Goal: Contribute content: Contribute content

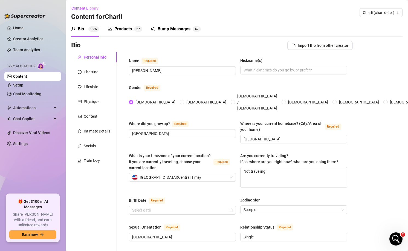
scroll to position [368, 0]
click at [130, 32] on div "Products" at bounding box center [122, 29] width 17 height 7
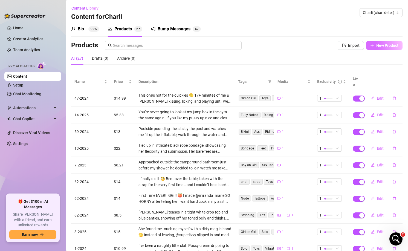
click at [387, 46] on span "New Product" at bounding box center [387, 45] width 22 height 4
type textarea "Type your message here..."
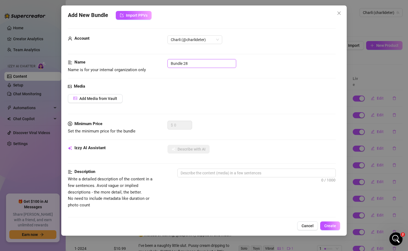
drag, startPoint x: 209, startPoint y: 62, endPoint x: 150, endPoint y: 61, distance: 58.5
click at [150, 61] on div "Name Name is for your internal organization only Bundle 28" at bounding box center [202, 66] width 268 height 14
type input "4-2025"
click at [100, 92] on div "Media Add Media from Vault" at bounding box center [202, 101] width 268 height 37
click at [100, 96] on span "Add Media from Vault" at bounding box center [98, 98] width 38 height 4
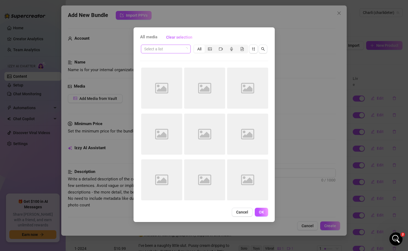
click at [187, 50] on icon "loading" at bounding box center [185, 48] width 3 height 3
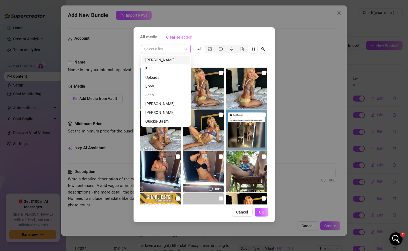
click at [187, 50] on span at bounding box center [165, 49] width 43 height 8
click at [173, 85] on div "Livvy" at bounding box center [165, 86] width 41 height 6
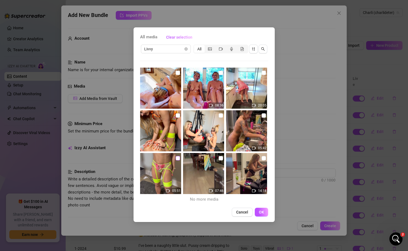
click at [177, 158] on input "checkbox" at bounding box center [177, 158] width 4 height 4
checkbox input "true"
click at [177, 114] on input "checkbox" at bounding box center [177, 115] width 4 height 4
checkbox input "true"
click at [262, 212] on span "OK" at bounding box center [261, 212] width 5 height 4
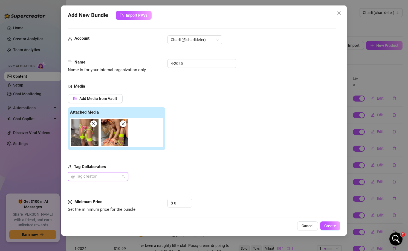
click at [122, 175] on div "@ Tag creator" at bounding box center [98, 176] width 60 height 9
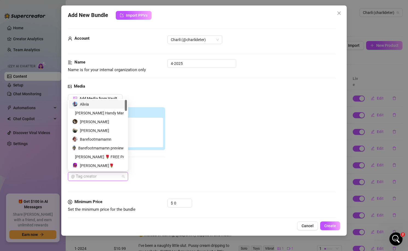
click at [94, 105] on div "Alivia" at bounding box center [97, 104] width 51 height 6
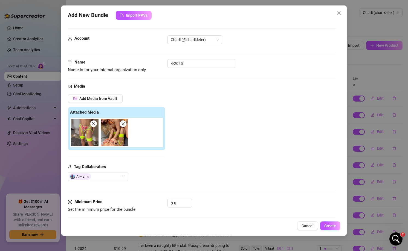
click at [183, 207] on div "$ 0" at bounding box center [179, 205] width 25 height 14
drag, startPoint x: 182, startPoint y: 204, endPoint x: 162, endPoint y: 203, distance: 19.5
click at [162, 203] on div "Minimum Price Set the minimum price for the bundle $ 0" at bounding box center [202, 205] width 268 height 14
click at [182, 203] on input "0" at bounding box center [183, 203] width 18 height 8
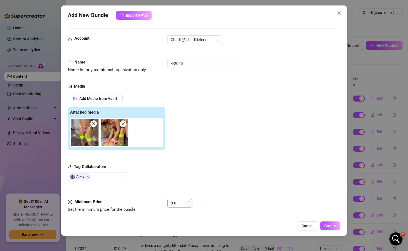
click at [182, 203] on input "0" at bounding box center [183, 203] width 18 height 8
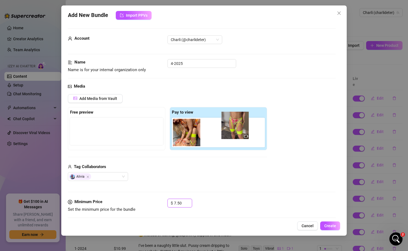
drag, startPoint x: 184, startPoint y: 134, endPoint x: 238, endPoint y: 131, distance: 53.9
click at [238, 131] on div at bounding box center [219, 133] width 95 height 30
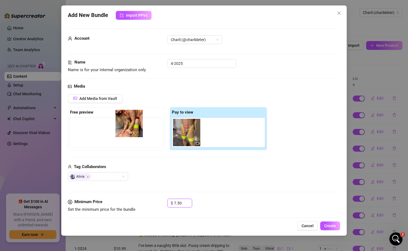
drag, startPoint x: 221, startPoint y: 139, endPoint x: 129, endPoint y: 132, distance: 93.0
click at [129, 131] on div "Free preview Pay to view" at bounding box center [167, 128] width 199 height 43
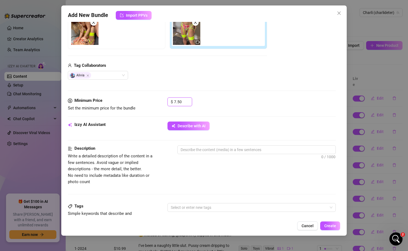
scroll to position [104, 0]
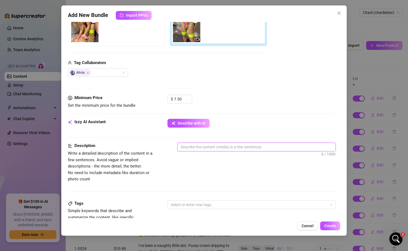
type input "7.5"
click at [263, 148] on textarea at bounding box center [256, 147] width 158 height 8
paste textarea "Content Library 4-2025: S Sybian Squirt Watch me squirt all over the sabian lea…"
type textarea "Content Library 4-2025: S Sybian Squirt Watch me squirt all over the sabian lea…"
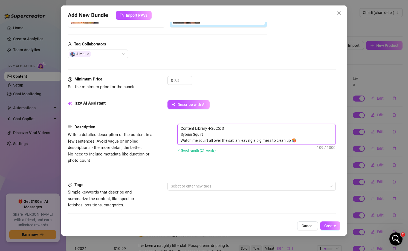
scroll to position [128, 0]
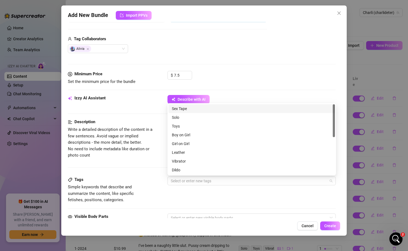
click at [250, 179] on div at bounding box center [248, 181] width 160 height 8
type textarea "Content Library 4-2025: S Sybian Squirt Watch me squirt all over the sabian lea…"
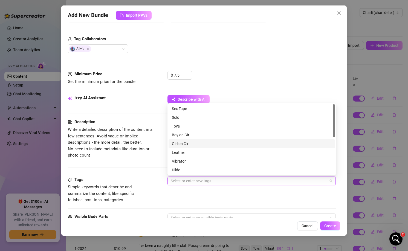
click at [225, 144] on div "Girl on Girl" at bounding box center [252, 144] width 160 height 6
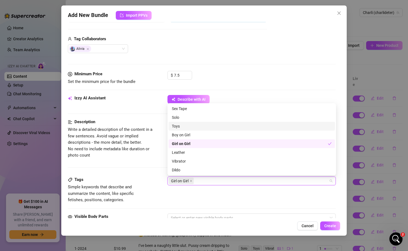
click at [211, 124] on div "Toys" at bounding box center [252, 126] width 160 height 6
click at [209, 109] on div "Sex Tape" at bounding box center [252, 109] width 160 height 6
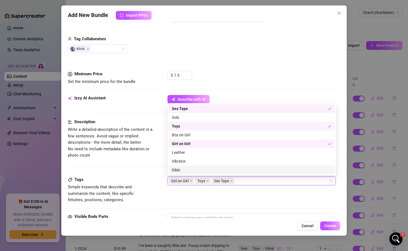
click at [208, 166] on div "Dildo" at bounding box center [251, 169] width 166 height 9
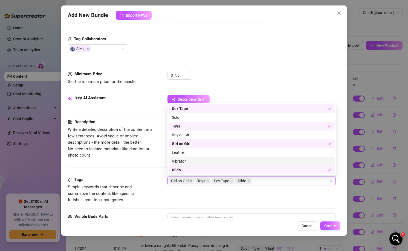
click at [208, 162] on div "Vibrator" at bounding box center [252, 161] width 160 height 6
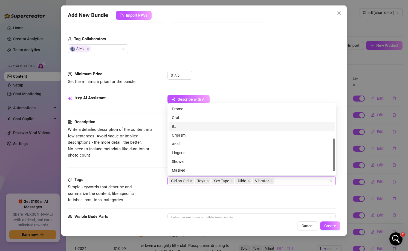
scroll to position [79, 0]
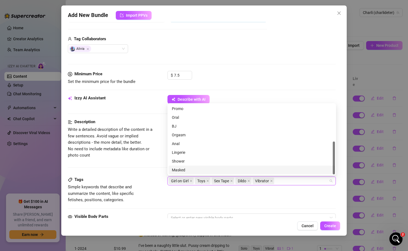
click at [215, 210] on div "Tags Simple keywords that describe and summarize the content, like specific fet…" at bounding box center [202, 194] width 268 height 37
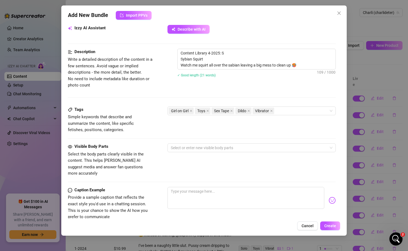
scroll to position [199, 0]
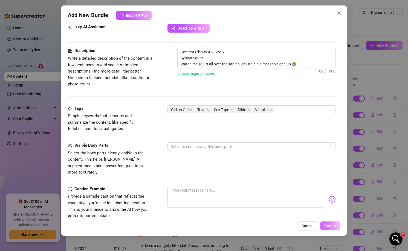
click at [332, 229] on button "Create" at bounding box center [330, 225] width 20 height 9
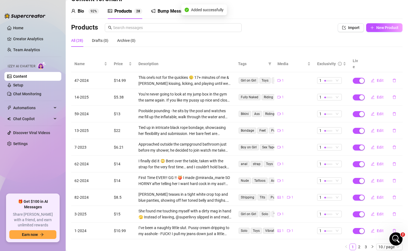
scroll to position [32, 0]
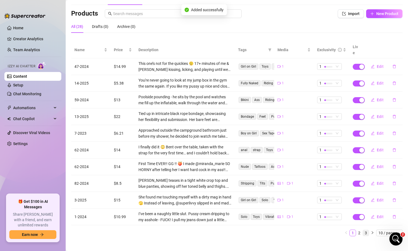
click at [366, 230] on link "3" at bounding box center [365, 233] width 6 height 6
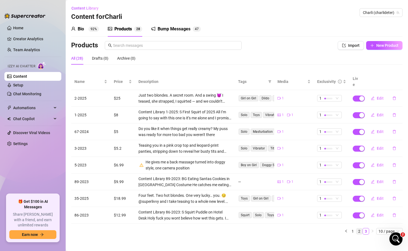
click at [359, 228] on link "2" at bounding box center [359, 231] width 6 height 6
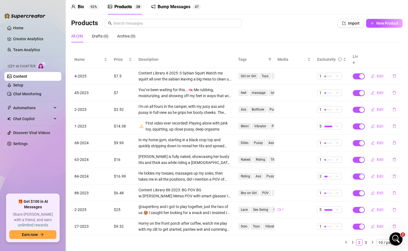
scroll to position [32, 0]
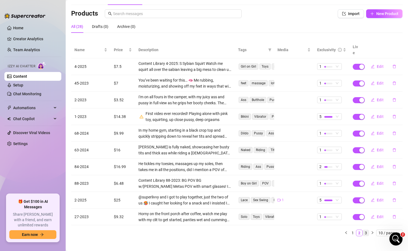
click at [365, 230] on link "3" at bounding box center [365, 233] width 6 height 6
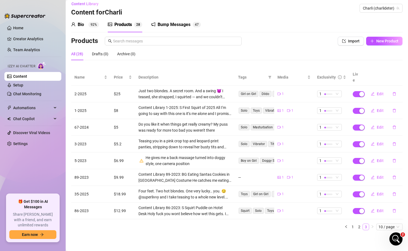
scroll to position [0, 0]
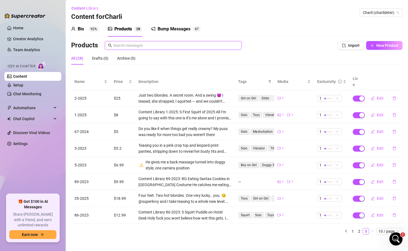
click at [157, 42] on input "text" at bounding box center [175, 45] width 125 height 6
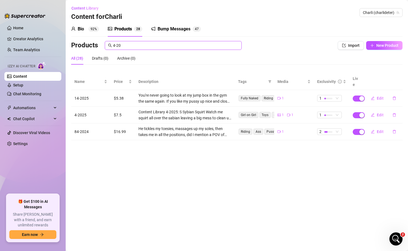
type input "4-20"
click at [196, 143] on main "Content Library Content for [PERSON_NAME] [PERSON_NAME] (charlideter) Bio 92% P…" at bounding box center [237, 125] width 342 height 251
click at [175, 28] on div "Bump Messages" at bounding box center [173, 29] width 33 height 7
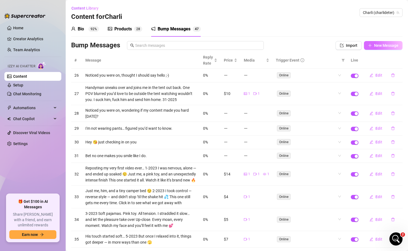
click at [378, 47] on span "New Message" at bounding box center [386, 45] width 24 height 4
type textarea "Type your message here..."
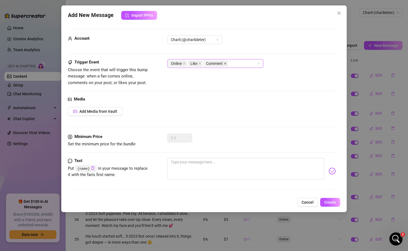
click at [226, 64] on icon "close" at bounding box center [225, 63] width 3 height 3
click at [198, 63] on icon "close" at bounding box center [199, 63] width 3 height 3
click at [103, 112] on span "Add Media from Vault" at bounding box center [98, 111] width 38 height 4
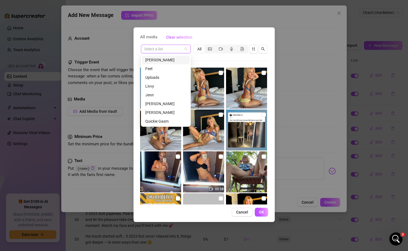
click at [185, 46] on span at bounding box center [165, 49] width 43 height 8
click at [166, 85] on div "Livvy" at bounding box center [165, 86] width 41 height 6
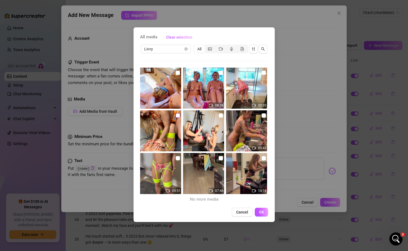
click at [177, 118] on label at bounding box center [177, 115] width 4 height 6
click at [177, 118] on input "checkbox" at bounding box center [177, 115] width 4 height 4
checkbox input "true"
click at [178, 159] on input "checkbox" at bounding box center [177, 158] width 4 height 4
checkbox input "true"
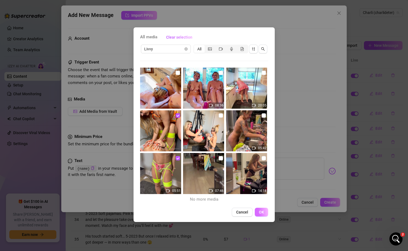
click at [258, 213] on button "OK" at bounding box center [260, 211] width 13 height 9
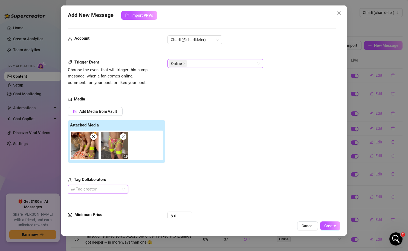
click at [110, 189] on div at bounding box center [95, 189] width 52 height 8
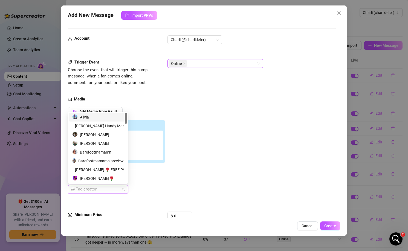
click at [110, 119] on div "Alivia" at bounding box center [97, 117] width 51 height 6
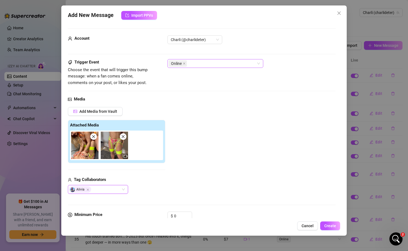
click at [210, 165] on div "Add Media from Vault Attached Media Tag Collaborators [PERSON_NAME]" at bounding box center [202, 150] width 268 height 87
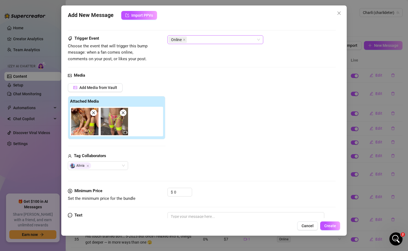
scroll to position [24, 0]
click at [180, 192] on input "0" at bounding box center [183, 192] width 18 height 8
click at [93, 113] on icon "close" at bounding box center [94, 112] width 4 height 4
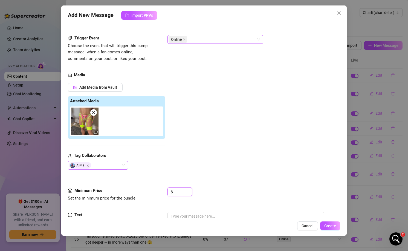
click at [87, 166] on icon "Close" at bounding box center [88, 165] width 2 height 2
click at [180, 193] on input at bounding box center [183, 192] width 18 height 8
click at [182, 194] on input at bounding box center [183, 192] width 18 height 8
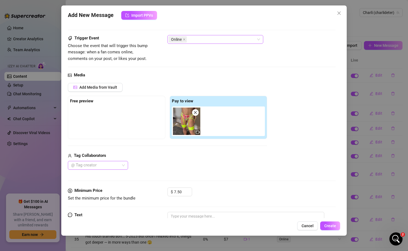
type input "7.5"
click at [249, 200] on div "$ 7.5" at bounding box center [251, 194] width 168 height 14
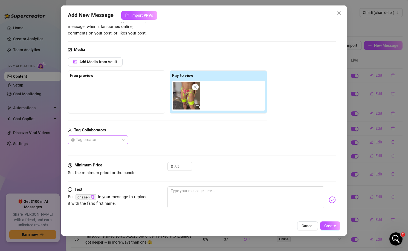
scroll to position [54, 0]
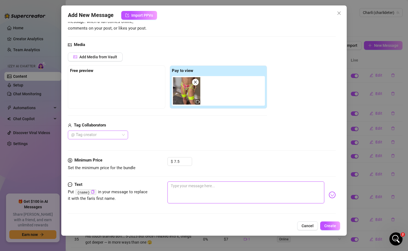
click at [245, 191] on textarea at bounding box center [245, 192] width 157 height 22
paste textarea "Content Library 4-2025: S Sybian Squirt Watch me squirt all over the sabian lea…"
type textarea "Content Library 4-2025: S Sybian Squirt Watch me squirt all over the sabian lea…"
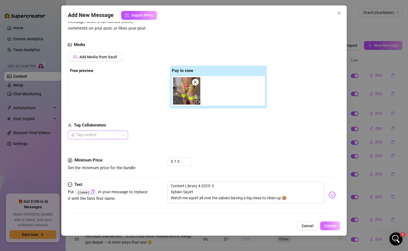
click at [327, 226] on span "Create" at bounding box center [330, 225] width 12 height 4
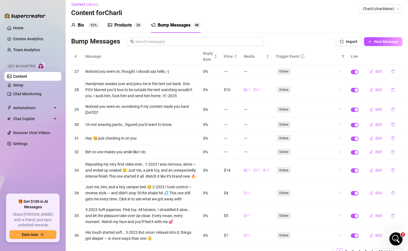
scroll to position [4, 0]
click at [118, 23] on div "Products" at bounding box center [122, 25] width 17 height 7
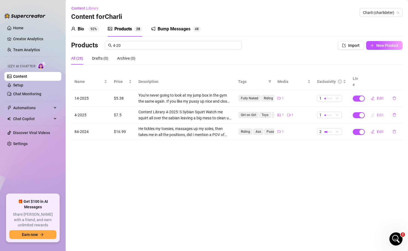
click at [381, 113] on span "Edit" at bounding box center [379, 115] width 7 height 4
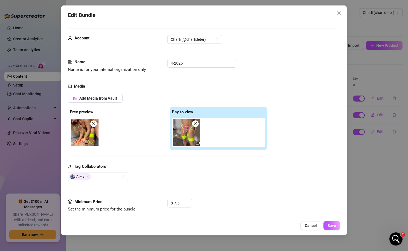
click at [93, 124] on icon "close" at bounding box center [94, 124] width 4 height 4
click at [191, 136] on img at bounding box center [186, 132] width 27 height 27
click at [196, 145] on div at bounding box center [198, 143] width 4 height 4
click at [196, 144] on icon "video-camera" at bounding box center [198, 143] width 4 height 4
click at [335, 223] on button "Save" at bounding box center [331, 225] width 17 height 9
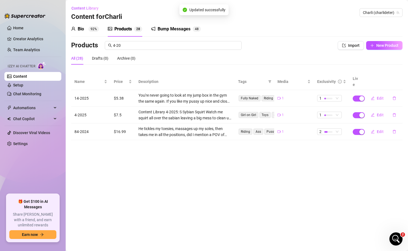
click at [213, 160] on main "Content Library Content for [PERSON_NAME] [PERSON_NAME] (charlideter) Bio 92% P…" at bounding box center [237, 125] width 342 height 251
click at [378, 113] on span "Edit" at bounding box center [379, 115] width 7 height 4
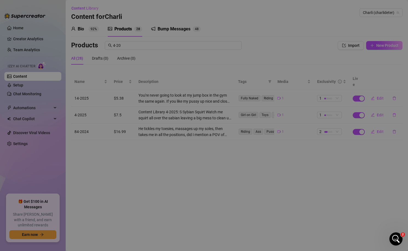
type textarea "Type your message here..."
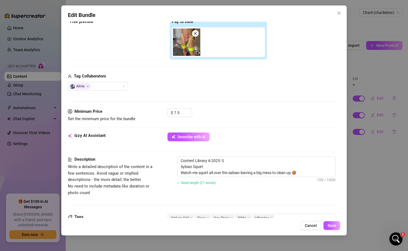
scroll to position [92, 0]
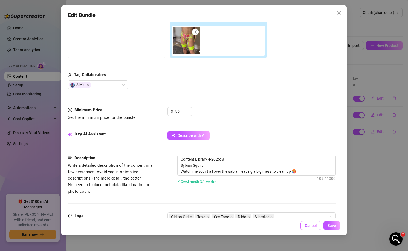
click at [310, 224] on span "Cancel" at bounding box center [311, 225] width 12 height 4
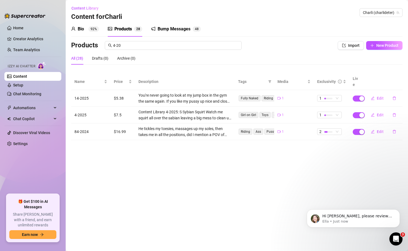
scroll to position [0, 0]
click at [394, 236] on icon "Open Intercom Messenger" at bounding box center [394, 237] width 9 height 9
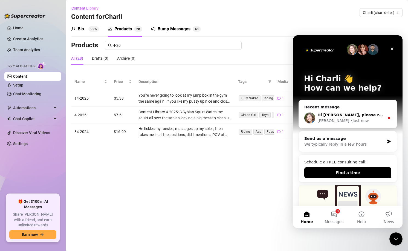
click at [371, 110] on div "Hi [PERSON_NAME], please review your content and share which bump message was s…" at bounding box center [348, 118] width 98 height 20
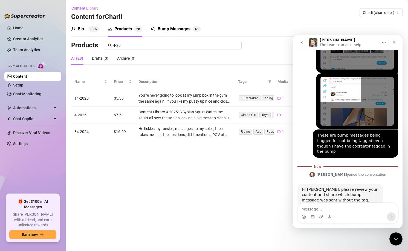
scroll to position [416, 0]
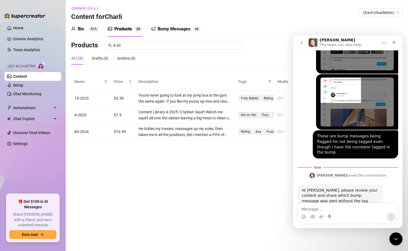
click at [344, 210] on textarea "Message…" at bounding box center [347, 207] width 100 height 9
click at [342, 211] on textarea "Message…" at bounding box center [347, 207] width 100 height 9
type textarea "L"
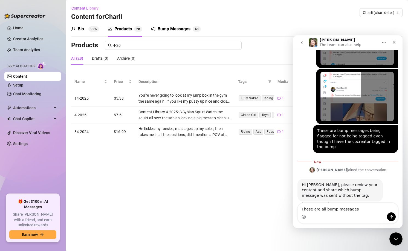
type textarea "These are all bump messages"
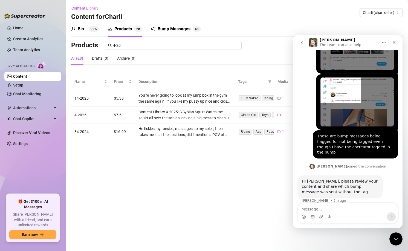
scroll to position [423, 0]
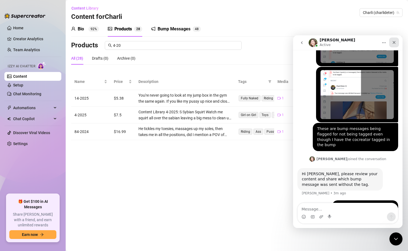
click at [394, 40] on icon "Close" at bounding box center [393, 42] width 4 height 4
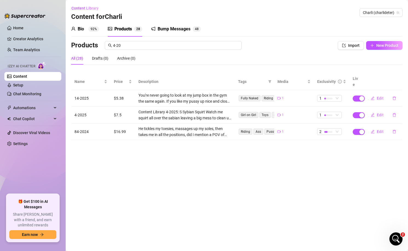
click at [190, 164] on main "Content Library Content for [PERSON_NAME] [PERSON_NAME] (charlideter) Bio 92% P…" at bounding box center [237, 125] width 342 height 251
click at [386, 45] on span "New Product" at bounding box center [387, 45] width 22 height 4
type textarea "Type your message here..."
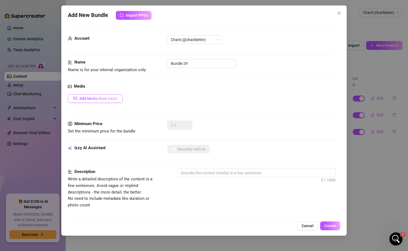
click at [116, 96] on span "Add Media from Vault" at bounding box center [98, 98] width 38 height 4
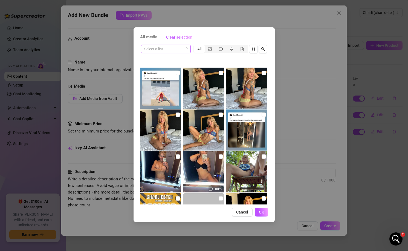
click at [187, 49] on icon "loading" at bounding box center [186, 49] width 4 height 4
click at [183, 48] on span at bounding box center [165, 49] width 43 height 8
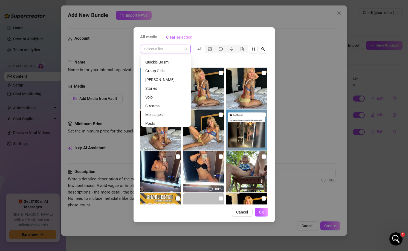
scroll to position [61, 0]
click at [166, 96] on div "Solo" at bounding box center [165, 95] width 41 height 6
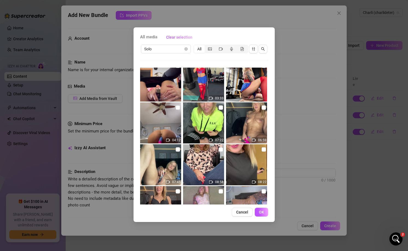
scroll to position [177, 0]
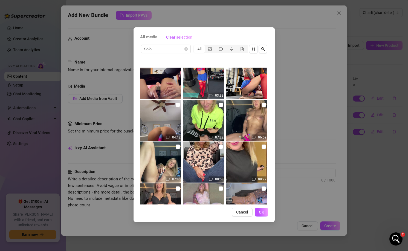
click at [217, 145] on img at bounding box center [203, 161] width 41 height 41
checkbox input "true"
click at [259, 213] on span "OK" at bounding box center [261, 212] width 5 height 4
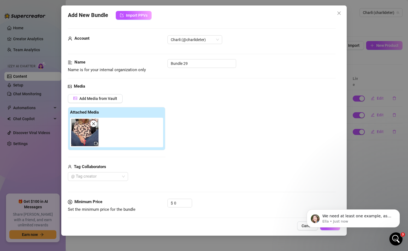
scroll to position [445, 0]
drag, startPoint x: 203, startPoint y: 65, endPoint x: 163, endPoint y: 65, distance: 40.5
click at [163, 65] on div "Name Name is for your internal organization only Bundle 29" at bounding box center [202, 66] width 268 height 14
click at [177, 202] on input "0" at bounding box center [183, 203] width 18 height 8
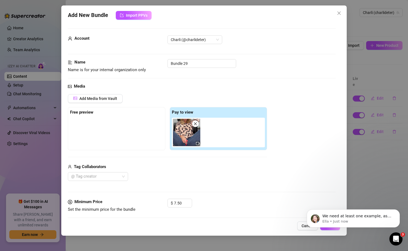
type input "7.5"
click at [238, 217] on div "Minimum Price Set the minimum price for the bundle $ 7.5" at bounding box center [202, 210] width 268 height 24
drag, startPoint x: 192, startPoint y: 66, endPoint x: 159, endPoint y: 66, distance: 33.1
click at [160, 66] on div "Name Name is for your internal organization only Bundle 29" at bounding box center [202, 66] width 268 height 14
type input "5-2025"
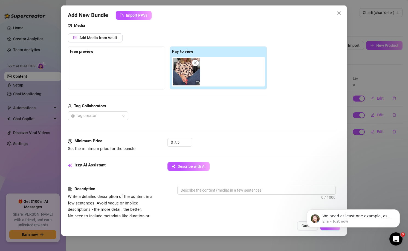
scroll to position [65, 0]
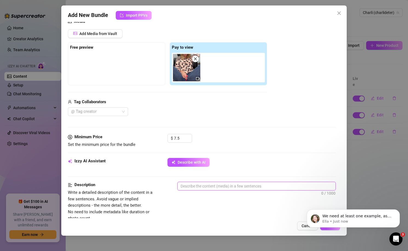
click at [198, 186] on textarea at bounding box center [256, 186] width 158 height 8
paste textarea "Content Library 5-2025: S, A Dirty Girl Me being a dirty girl - Dirty talk shov…"
type textarea "Content Library 5-2025: S, A Dirty Girl Me being a dirty girl - Dirty talk shov…"
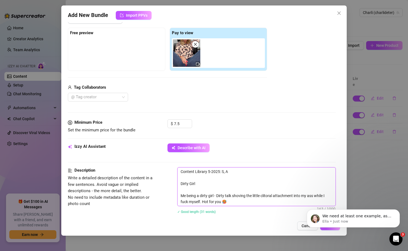
scroll to position [80, 0]
click at [188, 176] on textarea "Content Library 5-2025: S, A Dirty Girl Me being a dirty girl - Dirty talk shov…" at bounding box center [256, 186] width 158 height 38
type textarea "Content Library 5-2025: S, A Dirty Girl Me being a dirty girl - Dirty talk shov…"
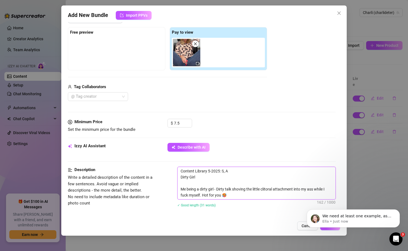
click at [192, 182] on textarea "Content Library 5-2025: S, A Dirty Girl Me being a dirty girl - Dirty talk shov…" at bounding box center [256, 183] width 158 height 32
type textarea "Content Library 5-2025: S, A Dirty Girl Me being a dirty girl - Dirty talk shov…"
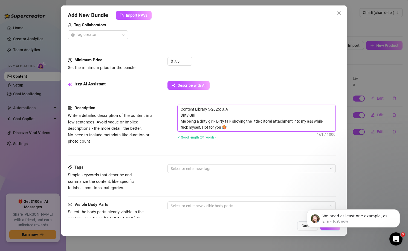
scroll to position [143, 0]
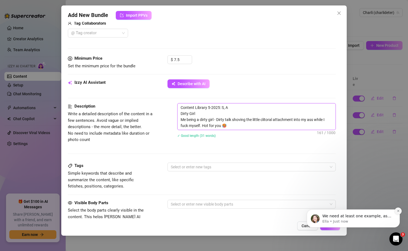
type textarea "Content Library 5-2025: S, A Dirty Girl Me being a dirty girl - Dirty talk shov…"
click at [398, 212] on button "Dismiss notification" at bounding box center [397, 210] width 7 height 7
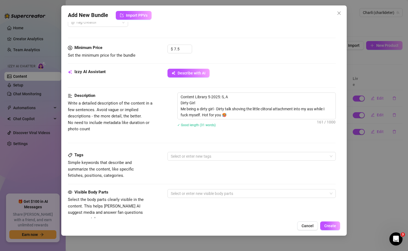
scroll to position [160, 0]
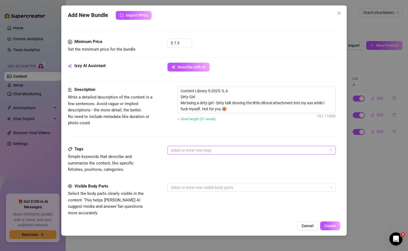
click at [224, 150] on div at bounding box center [248, 150] width 160 height 8
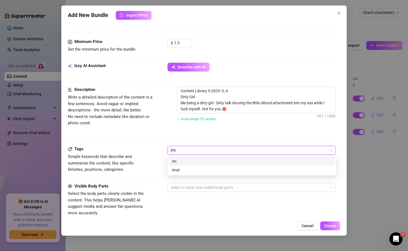
type input "Anal"
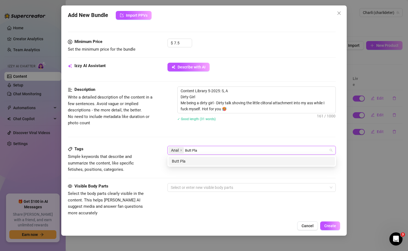
type input "Butt Play"
type input "Butthole"
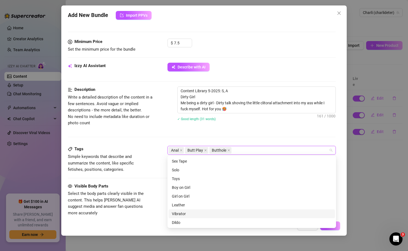
click at [190, 214] on div "Vibrator" at bounding box center [252, 213] width 160 height 6
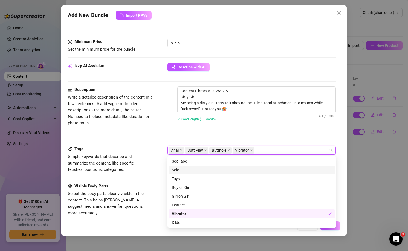
click at [243, 167] on div "Solo" at bounding box center [252, 170] width 160 height 6
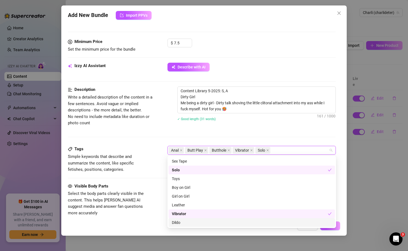
click at [334, 231] on div "Add New Bundle Import PPVs Account [PERSON_NAME] (@charlideter) Name Name is fo…" at bounding box center [203, 120] width 285 height 230
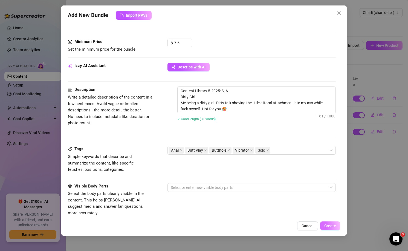
click at [333, 227] on span "Create" at bounding box center [330, 225] width 12 height 4
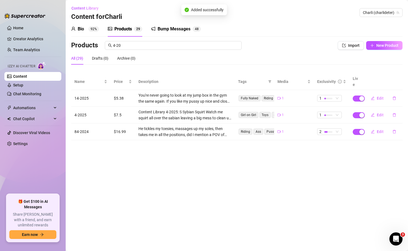
click at [163, 30] on div "Bump Messages" at bounding box center [173, 29] width 33 height 7
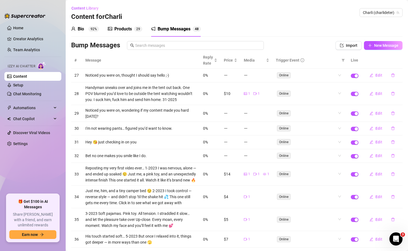
click at [377, 51] on div "Bump Messages Import New Message" at bounding box center [236, 46] width 331 height 11
click at [377, 48] on button "New Message" at bounding box center [383, 45] width 39 height 9
type textarea "Type your message here..."
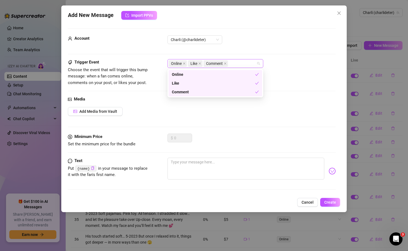
click at [227, 64] on span "Comment" at bounding box center [215, 63] width 24 height 7
click at [226, 64] on icon "close" at bounding box center [225, 63] width 3 height 3
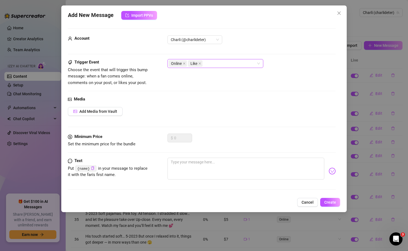
click at [201, 63] on span "Like" at bounding box center [195, 63] width 14 height 7
click at [199, 63] on icon "close" at bounding box center [199, 63] width 3 height 3
click at [113, 113] on span "Add Media from Vault" at bounding box center [98, 111] width 38 height 4
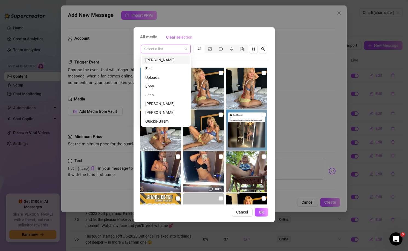
click at [174, 48] on input "search" at bounding box center [163, 49] width 38 height 8
click at [162, 94] on div "Solo" at bounding box center [165, 95] width 41 height 6
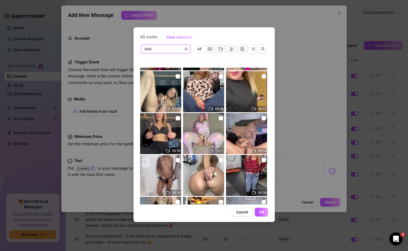
scroll to position [251, 0]
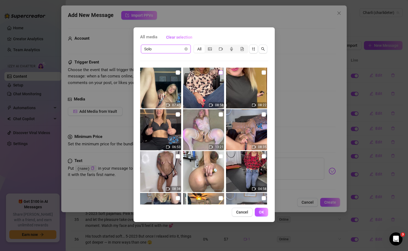
click at [221, 71] on input "checkbox" at bounding box center [220, 72] width 4 height 4
checkbox input "true"
click at [258, 214] on button "OK" at bounding box center [260, 211] width 13 height 9
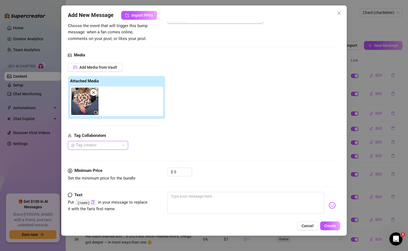
scroll to position [45, 0]
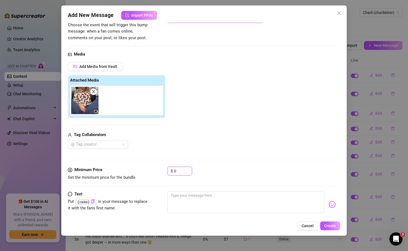
drag, startPoint x: 183, startPoint y: 173, endPoint x: 156, endPoint y: 165, distance: 27.4
click at [157, 165] on form "Account Charli (@charlideter) Trigger Event Choose the event that will trigger …" at bounding box center [202, 106] width 268 height 244
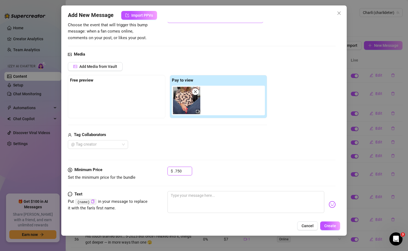
drag, startPoint x: 183, startPoint y: 172, endPoint x: 152, endPoint y: 168, distance: 31.2
click at [152, 168] on div "Minimum Price Set the minimum price for the bundle $ .750" at bounding box center [202, 173] width 268 height 14
type input "7.5"
click at [185, 202] on textarea at bounding box center [245, 202] width 157 height 22
paste textarea "Content Library 5-2025: S, A Dirty Girl Me being a dirty girl - Dirty talk shov…"
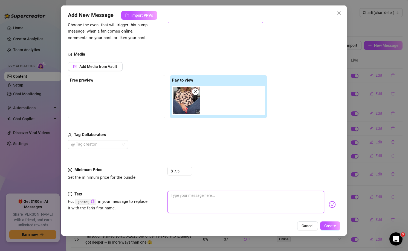
type textarea "Content Library 5-2025: S, A Dirty Girl Me being a dirty girl - Dirty talk shov…"
click at [235, 204] on textarea "Content Library 5-2025: S, A Dirty Girl Me being a dirty girl - Dirty talk shov…" at bounding box center [245, 210] width 157 height 39
type textarea "Content Library 5-2025: S, A Dirty Girl Me being a dirty girl - Dirty talk shov…"
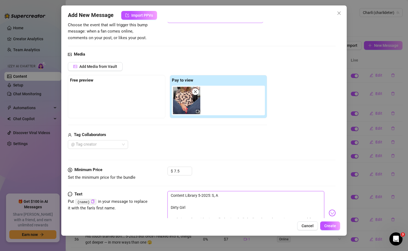
type textarea "Content Library 5-2025: S, A Dirty Girl Me being a dirty girl - Dirty talk shov…"
click at [232, 206] on textarea "Content Library 5-2025: S, A Dirty Girl Me being a dirty girl - Dirty talk shov…" at bounding box center [245, 207] width 157 height 33
type textarea "Content Library 5-2025: S, A Dirty Girl Me being a dirty girl - Dirty talk shov…"
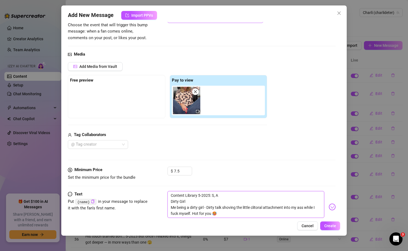
scroll to position [59, 0]
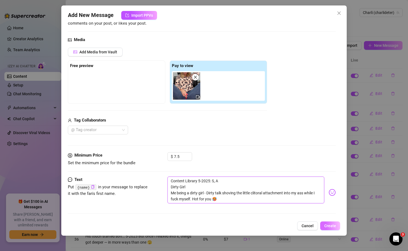
type textarea "Content Library 5-2025: S, A Dirty Girl Me being a dirty girl - Dirty talk shov…"
click at [331, 226] on span "Create" at bounding box center [330, 225] width 12 height 4
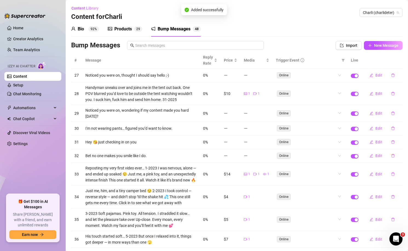
scroll to position [28, 0]
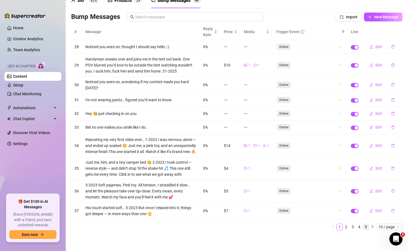
click at [367, 226] on link "5" at bounding box center [365, 227] width 6 height 6
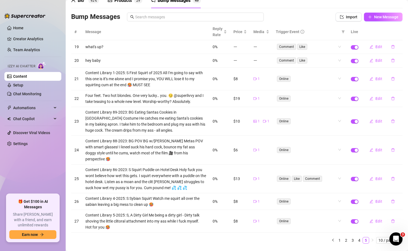
scroll to position [0, 0]
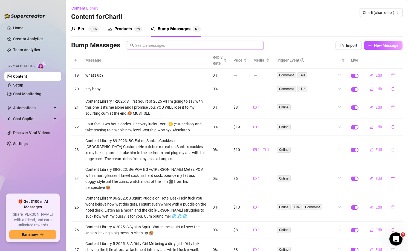
click at [166, 47] on input "text" at bounding box center [197, 45] width 125 height 6
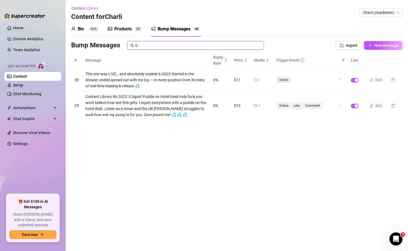
type input "6"
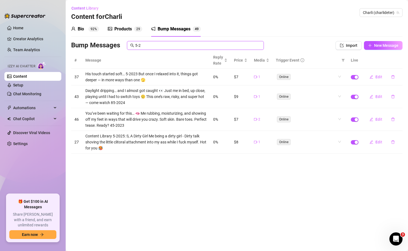
type input "5-2"
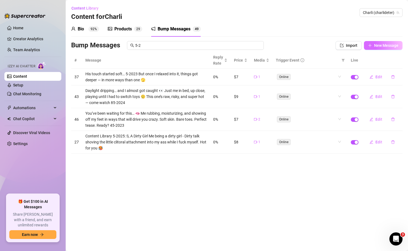
click at [384, 46] on span "New Message" at bounding box center [386, 45] width 24 height 4
type textarea "Type your message here..."
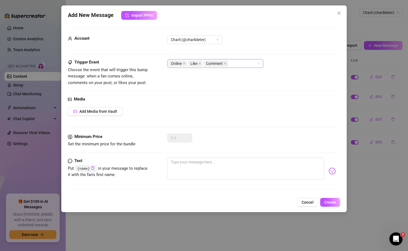
click at [227, 63] on span "Comment" at bounding box center [215, 63] width 24 height 7
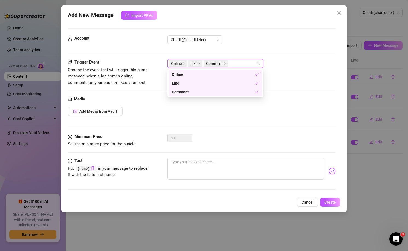
click at [225, 63] on icon "close" at bounding box center [225, 63] width 3 height 3
click at [200, 62] on icon "close" at bounding box center [199, 63] width 3 height 3
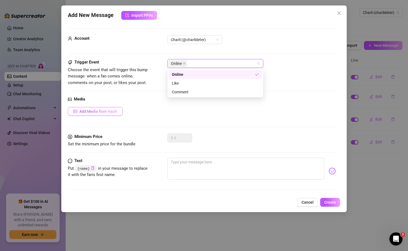
click at [118, 113] on button "Add Media from Vault" at bounding box center [95, 111] width 55 height 9
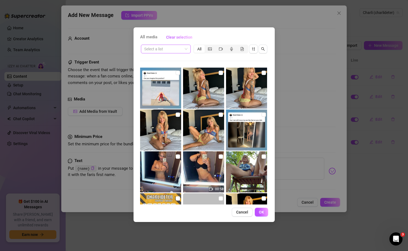
click at [165, 50] on input "search" at bounding box center [163, 49] width 38 height 8
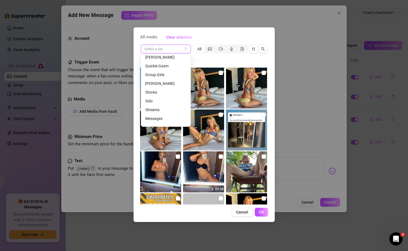
scroll to position [56, 0]
click at [169, 100] on div "Solo" at bounding box center [165, 100] width 41 height 6
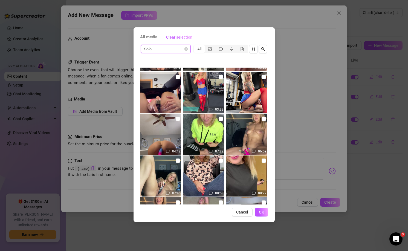
scroll to position [162, 0]
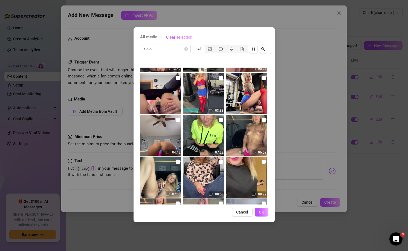
click at [265, 164] on label at bounding box center [263, 162] width 4 height 6
click at [265, 164] on input "checkbox" at bounding box center [263, 161] width 4 height 4
checkbox input "true"
click at [260, 212] on span "OK" at bounding box center [261, 212] width 5 height 4
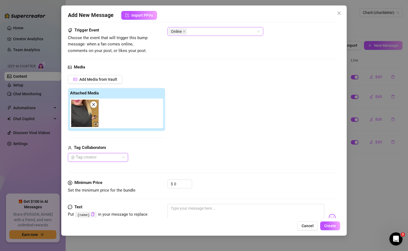
scroll to position [39, 0]
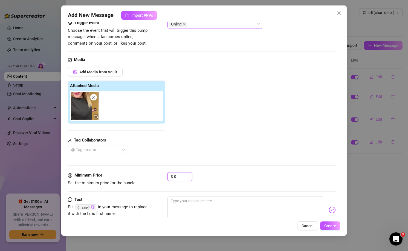
drag, startPoint x: 184, startPoint y: 175, endPoint x: 148, endPoint y: 175, distance: 36.1
click at [148, 175] on div "Minimum Price Set the minimum price for the bundle $ 0" at bounding box center [202, 179] width 268 height 14
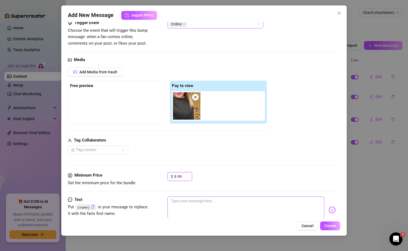
type input "9.99"
click at [206, 212] on textarea at bounding box center [245, 207] width 157 height 22
paste textarea "Content Library 6-2025: S Dirty Little Secret From Your Wife Keep me your dirty…"
type textarea "Content Library 6-2025: S Dirty Little Secret From Your Wife Keep me your dirty…"
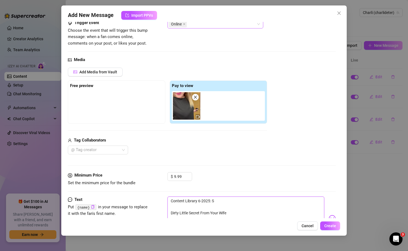
scroll to position [0, 0]
click at [206, 209] on textarea "Content Library 6-2025: S Dirty Little Secret From Your Wife Keep me your dirty…" at bounding box center [245, 215] width 157 height 39
type textarea "Content Library 6-2025: S Dirty Little Secret From Your Wife Keep me your dirty…"
click at [206, 213] on textarea "Content Library 6-2025: S Dirty Little Secret From Your Wife Keep me your dirty…" at bounding box center [245, 212] width 157 height 33
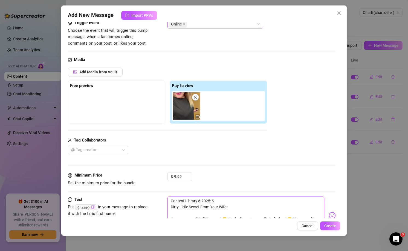
type textarea "Content Library 6-2025: S Dirty Little Secret From Your Wife Keep me your dirty…"
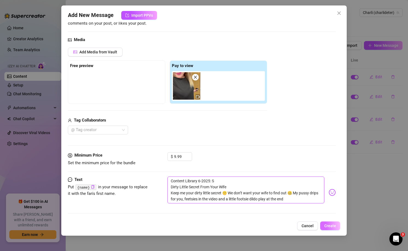
type textarea "Content Library 6-2025: S Dirty Little Secret From Your Wife Keep me your dirty…"
click at [331, 224] on span "Create" at bounding box center [330, 225] width 12 height 4
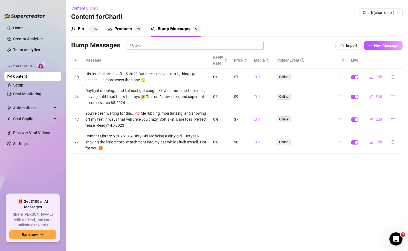
drag, startPoint x: 137, startPoint y: 46, endPoint x: 129, endPoint y: 46, distance: 8.2
click at [129, 46] on span "5-2" at bounding box center [195, 45] width 137 height 9
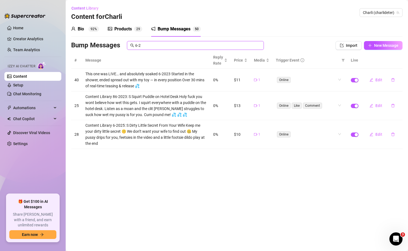
type input "6-2"
click at [124, 31] on div "Products" at bounding box center [122, 29] width 17 height 7
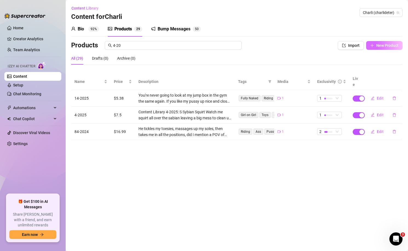
click at [385, 45] on span "New Product" at bounding box center [387, 45] width 22 height 4
type textarea "Type your message here..."
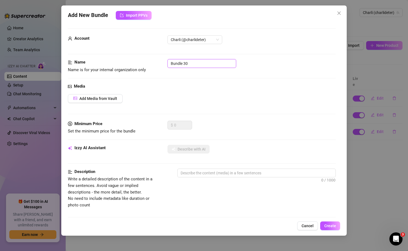
drag, startPoint x: 205, startPoint y: 62, endPoint x: 153, endPoint y: 59, distance: 52.6
click at [153, 59] on div "Name Name is for your internal organization only Bundle 30" at bounding box center [202, 66] width 268 height 14
type input "6-2025"
click at [118, 98] on button "Add Media from Vault" at bounding box center [95, 98] width 55 height 9
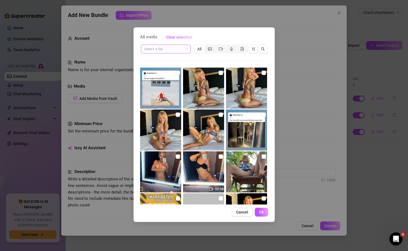
click at [176, 50] on input "search" at bounding box center [163, 49] width 38 height 8
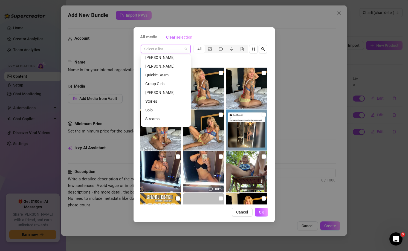
scroll to position [48, 0]
click at [169, 109] on div "Solo" at bounding box center [165, 109] width 41 height 6
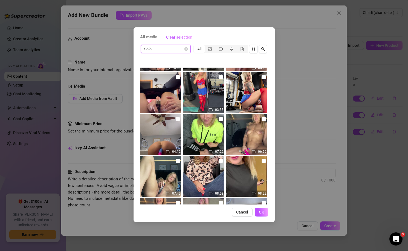
scroll to position [164, 0]
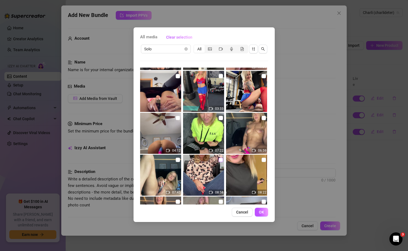
click at [219, 160] on input "checkbox" at bounding box center [220, 159] width 4 height 4
checkbox input "true"
click at [258, 213] on button "OK" at bounding box center [260, 211] width 13 height 9
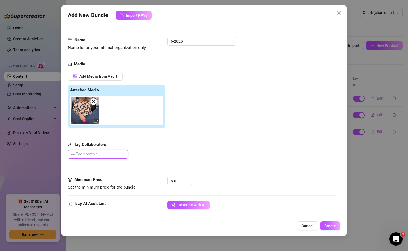
scroll to position [24, 0]
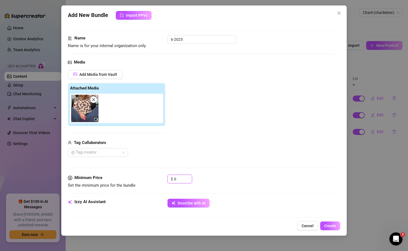
drag, startPoint x: 185, startPoint y: 179, endPoint x: 155, endPoint y: 177, distance: 29.6
click at [155, 177] on div "Minimum Price Set the minimum price for the bundle $ 0" at bounding box center [202, 181] width 268 height 14
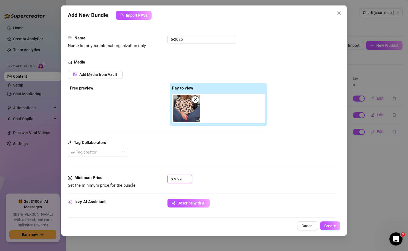
type input "9.99"
click at [213, 189] on div "Minimum Price Set the minimum price for the bundle $ 9.99" at bounding box center [202, 186] width 268 height 24
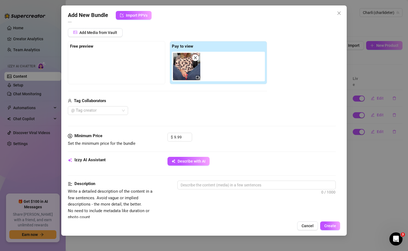
scroll to position [68, 0]
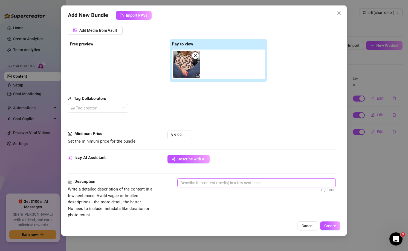
click at [213, 182] on textarea at bounding box center [256, 183] width 158 height 8
paste textarea "Content Library 6-2025: S Dirty Little Secret From Your Wife Keep me your dirty…"
type textarea "Content Library 6-2025: S Dirty Little Secret From Your Wife Keep me your dirty…"
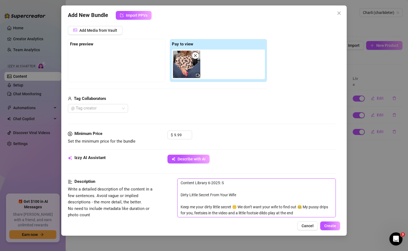
scroll to position [0, 0]
click at [229, 192] on textarea "Content Library 6-2025: S Dirty Little Secret From Your Wife Keep me your dirty…" at bounding box center [256, 198] width 158 height 38
click at [227, 189] on textarea "Content Library 6-2025: S Dirty Little Secret From Your Wife Keep me your dirty…" at bounding box center [256, 198] width 158 height 38
type textarea "Content Library 6-2025: S Dirty Little Secret From Your Wife Keep me your dirty…"
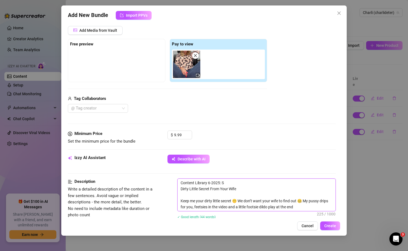
click at [224, 194] on textarea "Content Library 6-2025: S Dirty Little Secret From Your Wife Keep me your dirty…" at bounding box center [256, 195] width 158 height 32
type textarea "Content Library 6-2025: S Dirty Little Secret From Your Wife Keep me your dirty…"
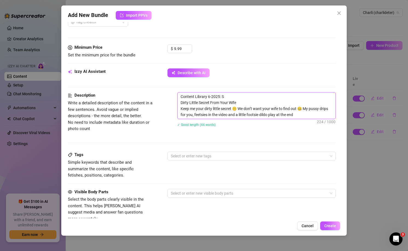
scroll to position [158, 0]
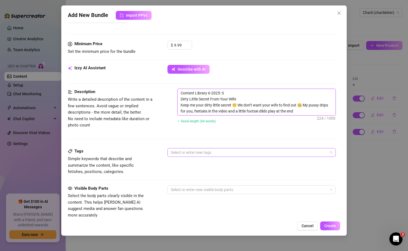
click at [210, 151] on div at bounding box center [248, 152] width 160 height 8
type textarea "Content Library 6-2025: S Dirty Little Secret From Your Wife Keep me your dirty…"
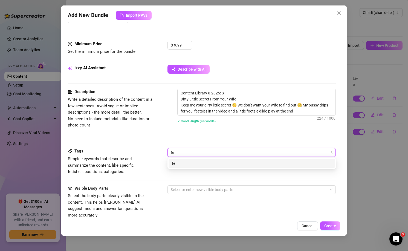
type input "f"
type input "Feet"
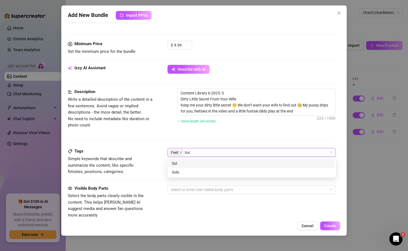
type input "Solo"
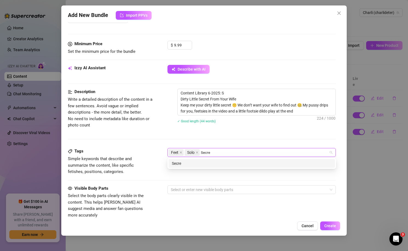
type input "Secret"
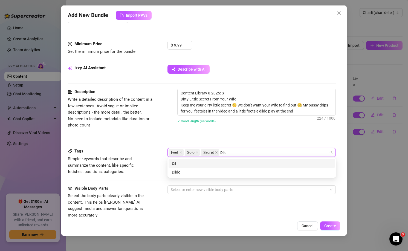
type input "Dildo"
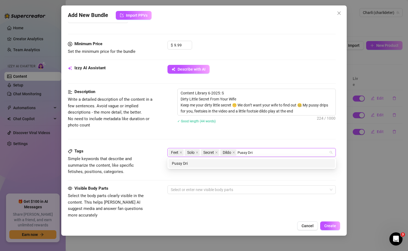
type input "Pussy Drip"
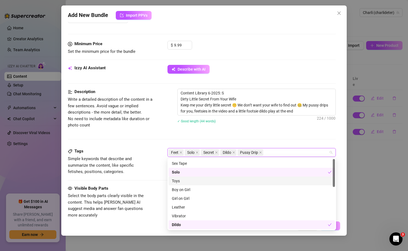
click at [180, 182] on div "Toys" at bounding box center [252, 181] width 160 height 6
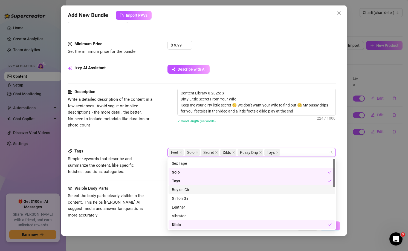
click at [155, 221] on div "Add New Bundle Import PPVs Account Charli (@charlideter) Name Name is for your …" at bounding box center [203, 120] width 285 height 230
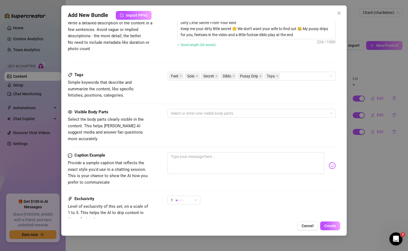
scroll to position [235, 0]
click at [229, 117] on div "Visible Body Parts Select the body parts clearly visible in the content. This h…" at bounding box center [202, 124] width 268 height 33
click at [229, 113] on div at bounding box center [248, 113] width 160 height 8
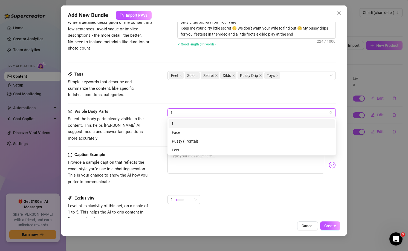
type input "fe"
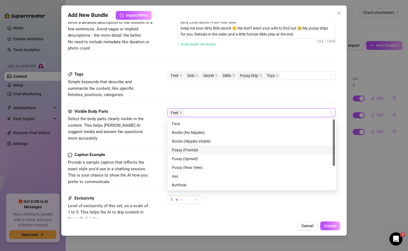
click at [213, 151] on div "Pussy (Frontal)" at bounding box center [252, 150] width 160 height 6
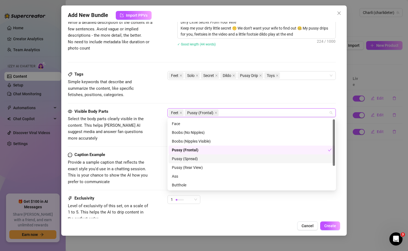
click at [212, 158] on div "Pussy (Spread)" at bounding box center [252, 159] width 160 height 6
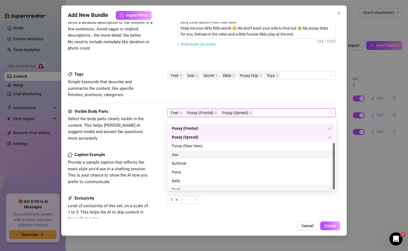
scroll to position [35, 0]
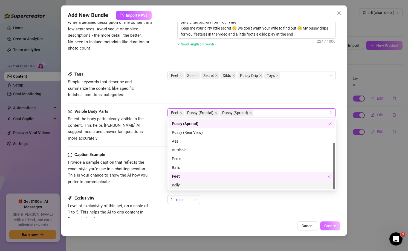
click at [329, 227] on span "Create" at bounding box center [330, 225] width 12 height 4
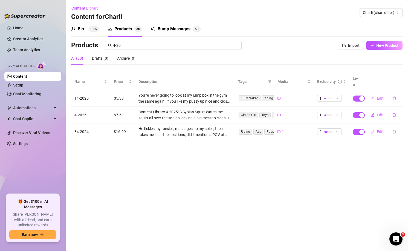
scroll to position [459, 0]
